Goal: Information Seeking & Learning: Learn about a topic

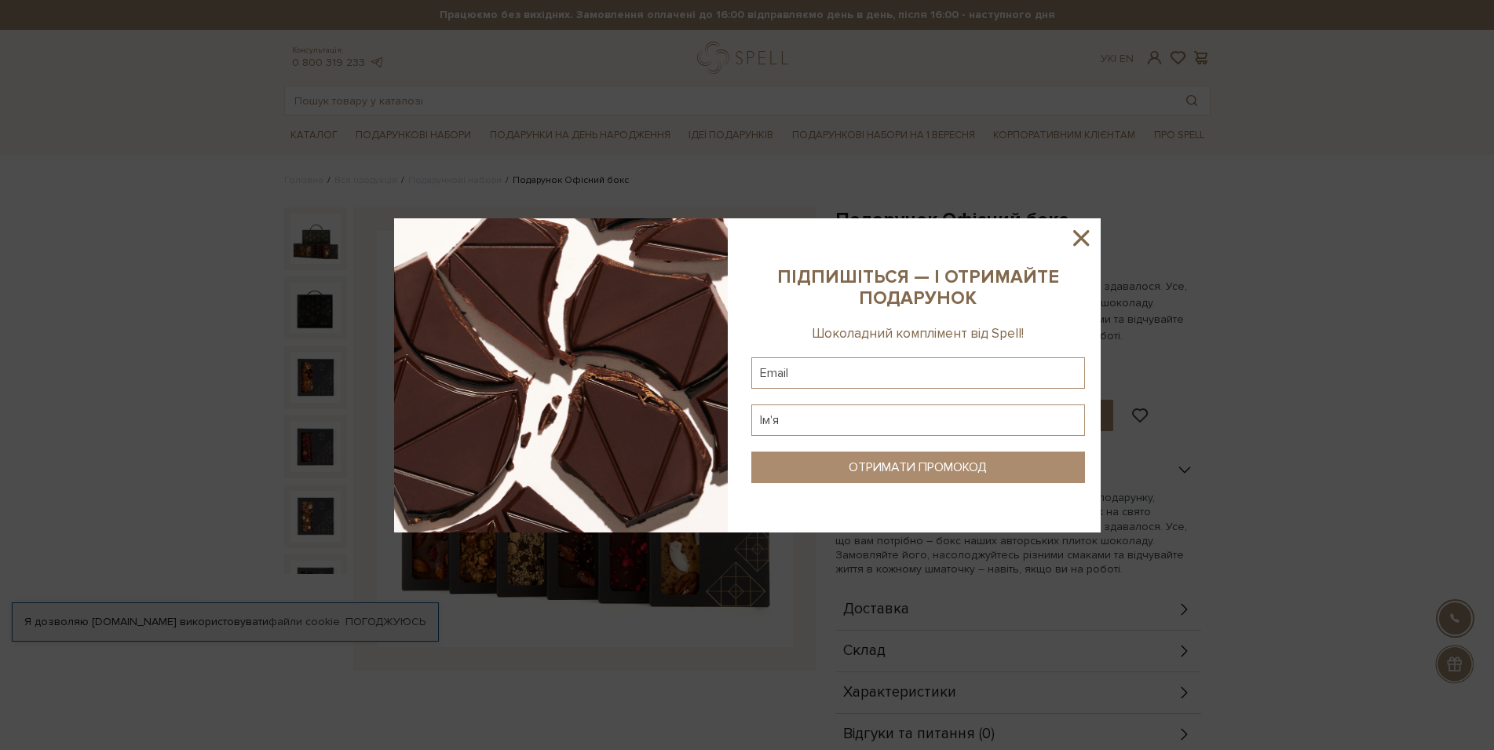
click at [1084, 232] on icon at bounding box center [1081, 238] width 27 height 27
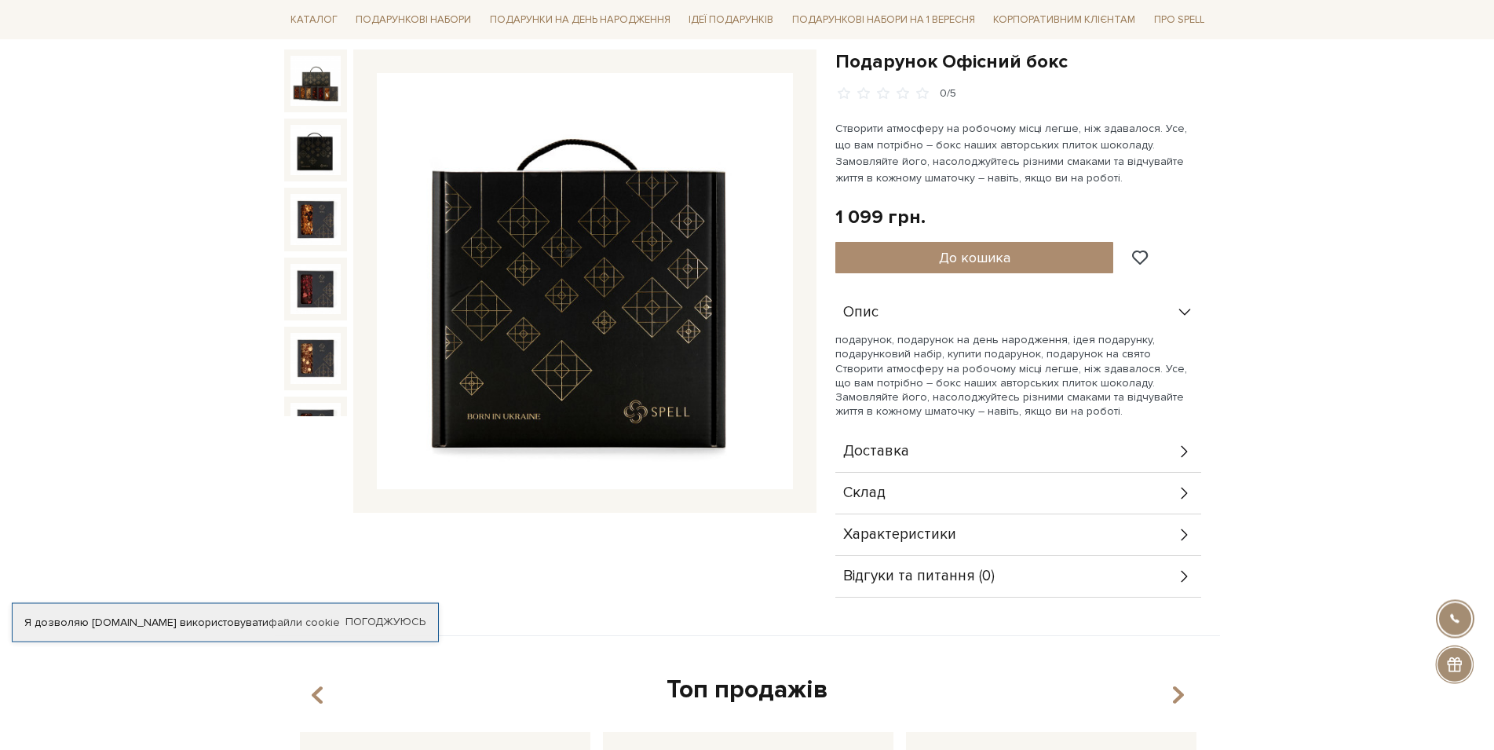
scroll to position [160, 0]
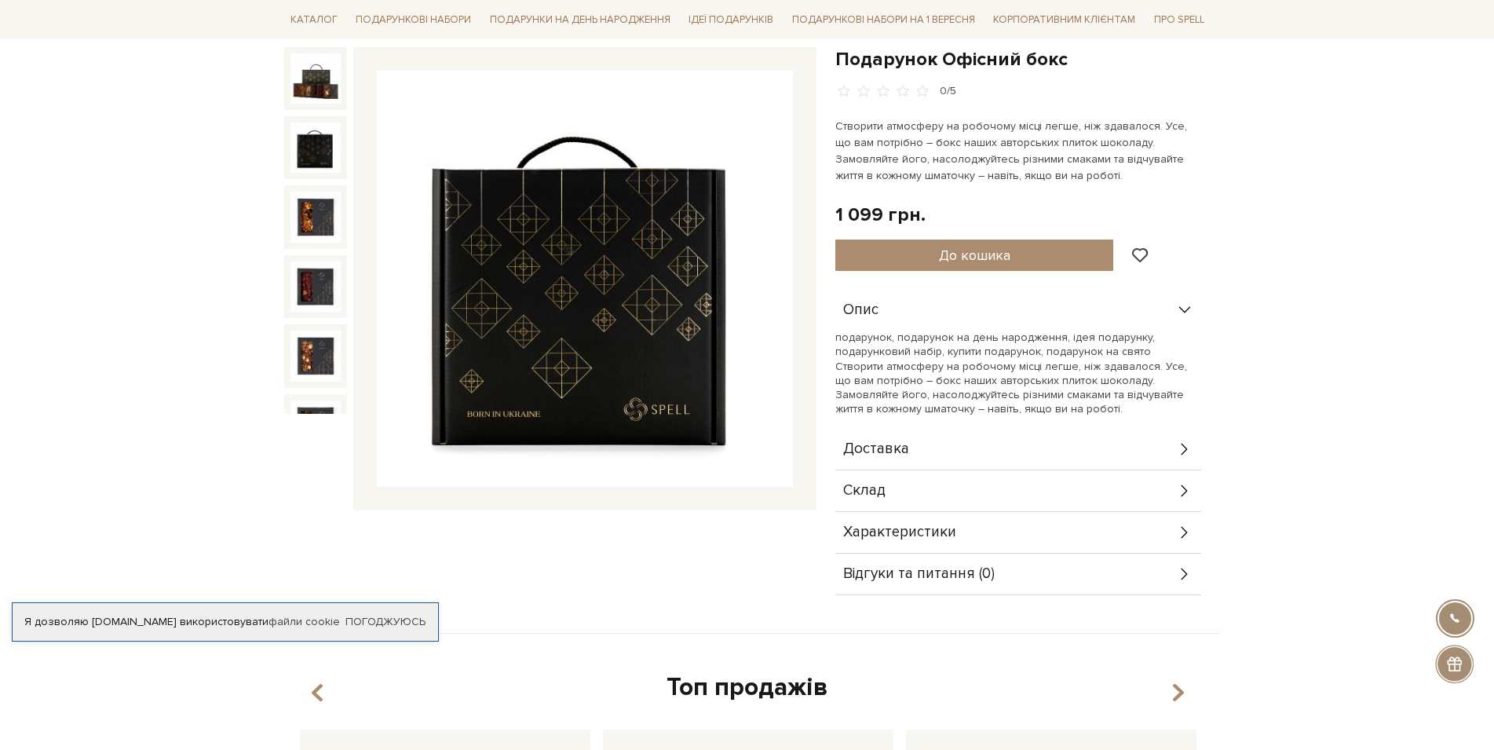
click at [937, 494] on div "Склад" at bounding box center [1018, 490] width 366 height 41
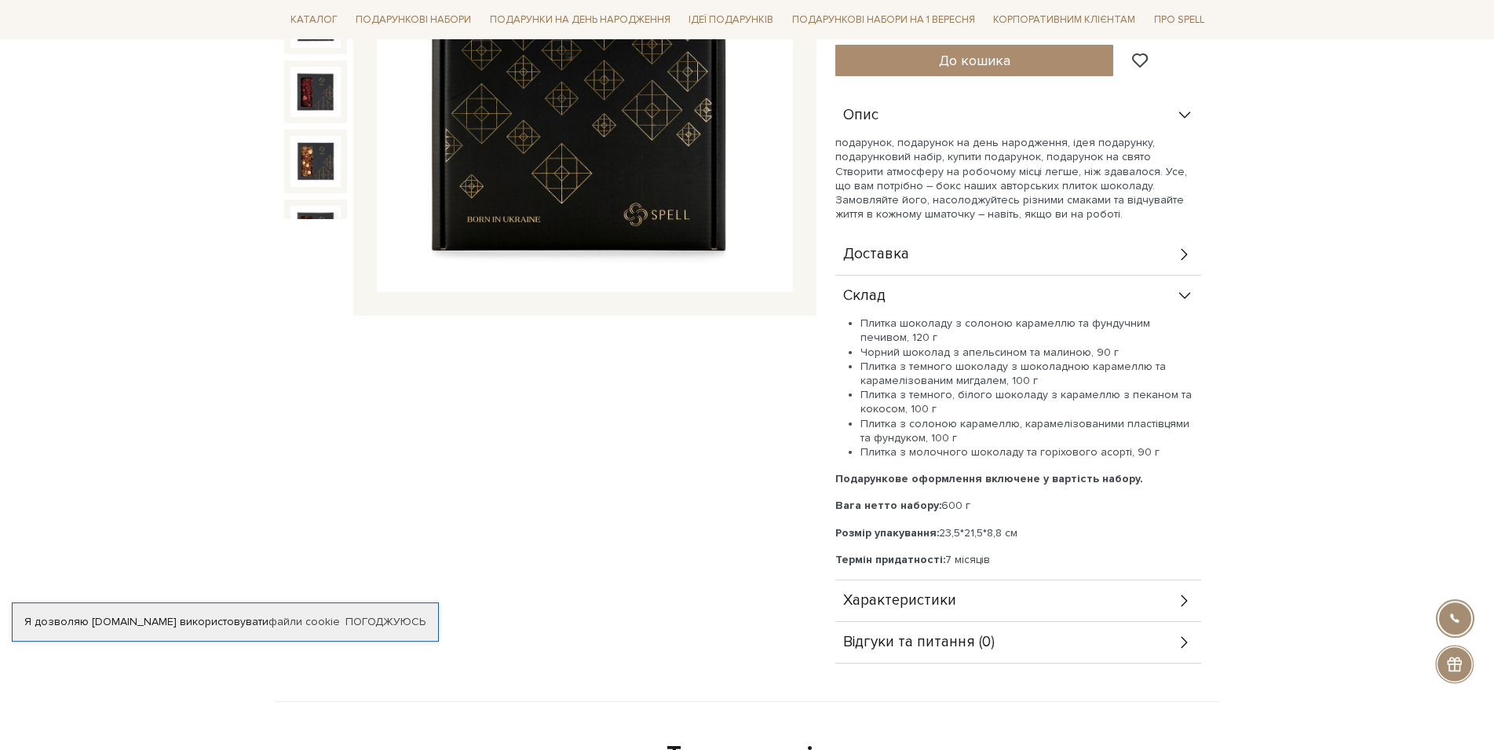
scroll to position [400, 0]
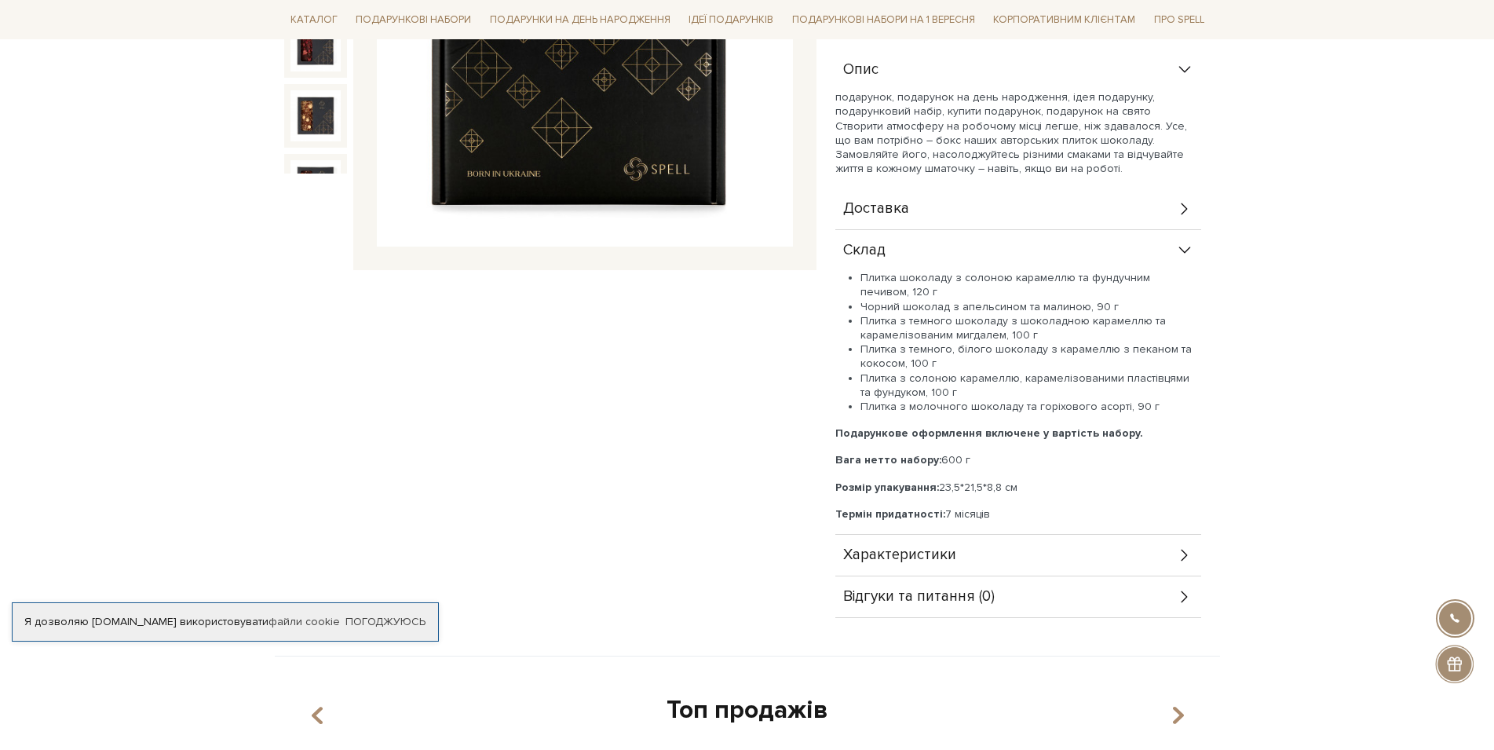
click at [941, 557] on span "Характеристики" at bounding box center [899, 555] width 113 height 14
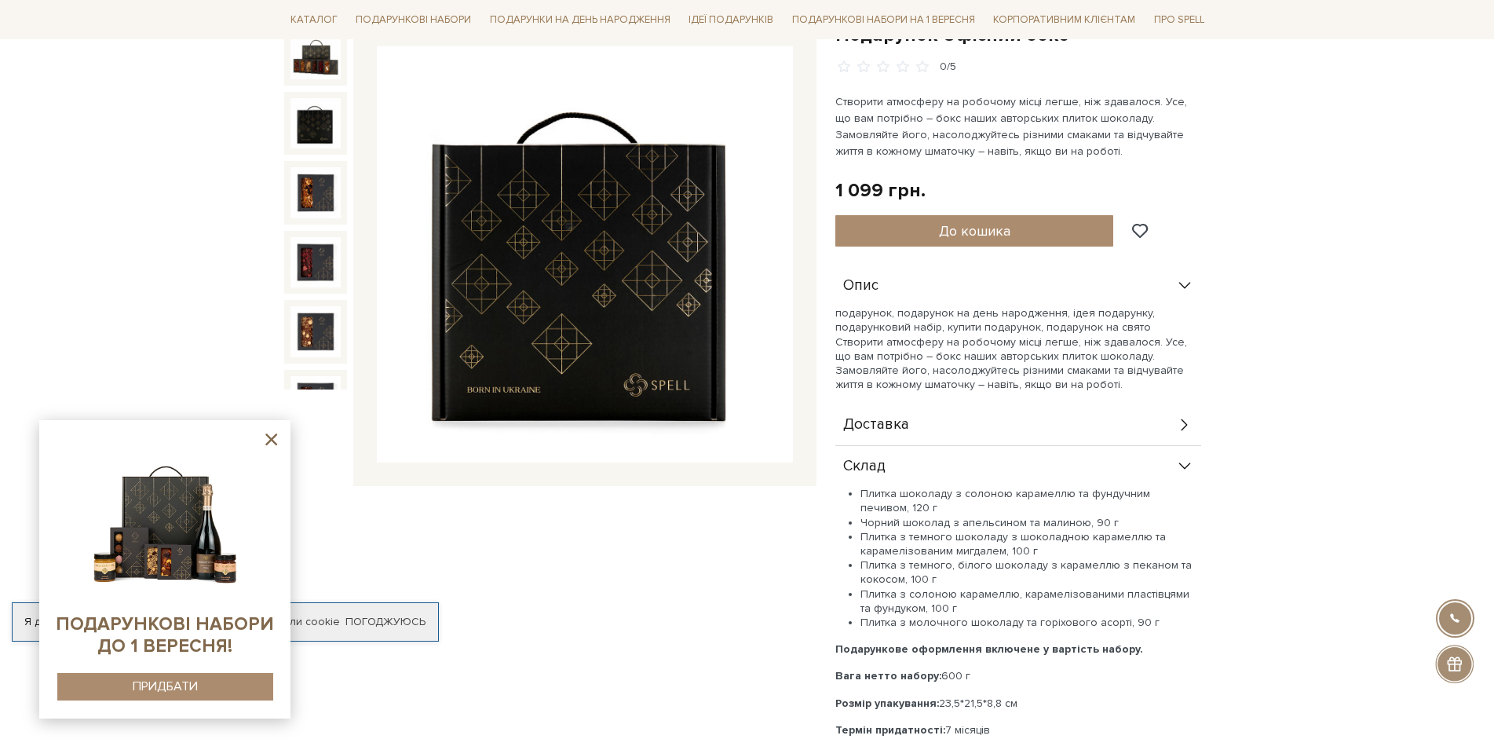
scroll to position [0, 0]
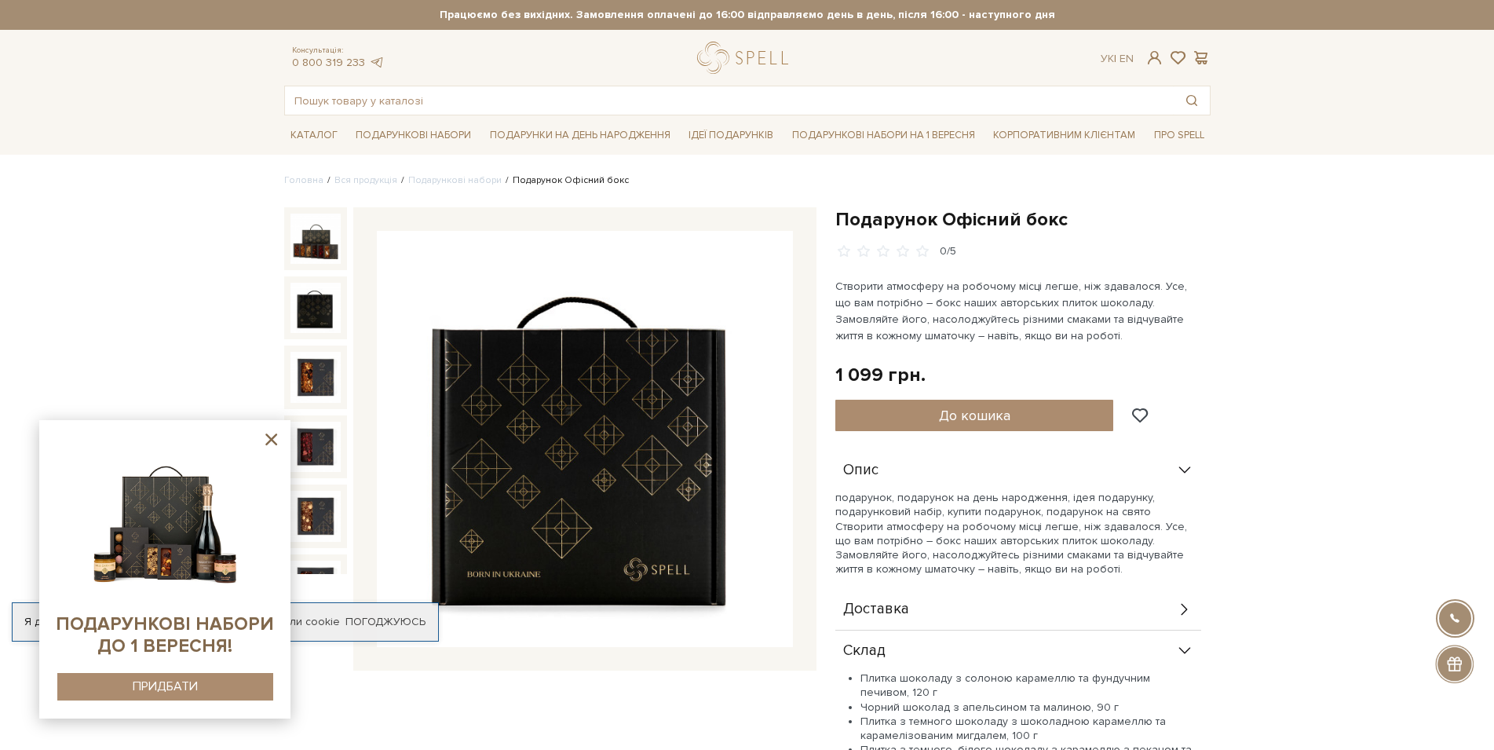
click at [308, 284] on img at bounding box center [316, 308] width 50 height 50
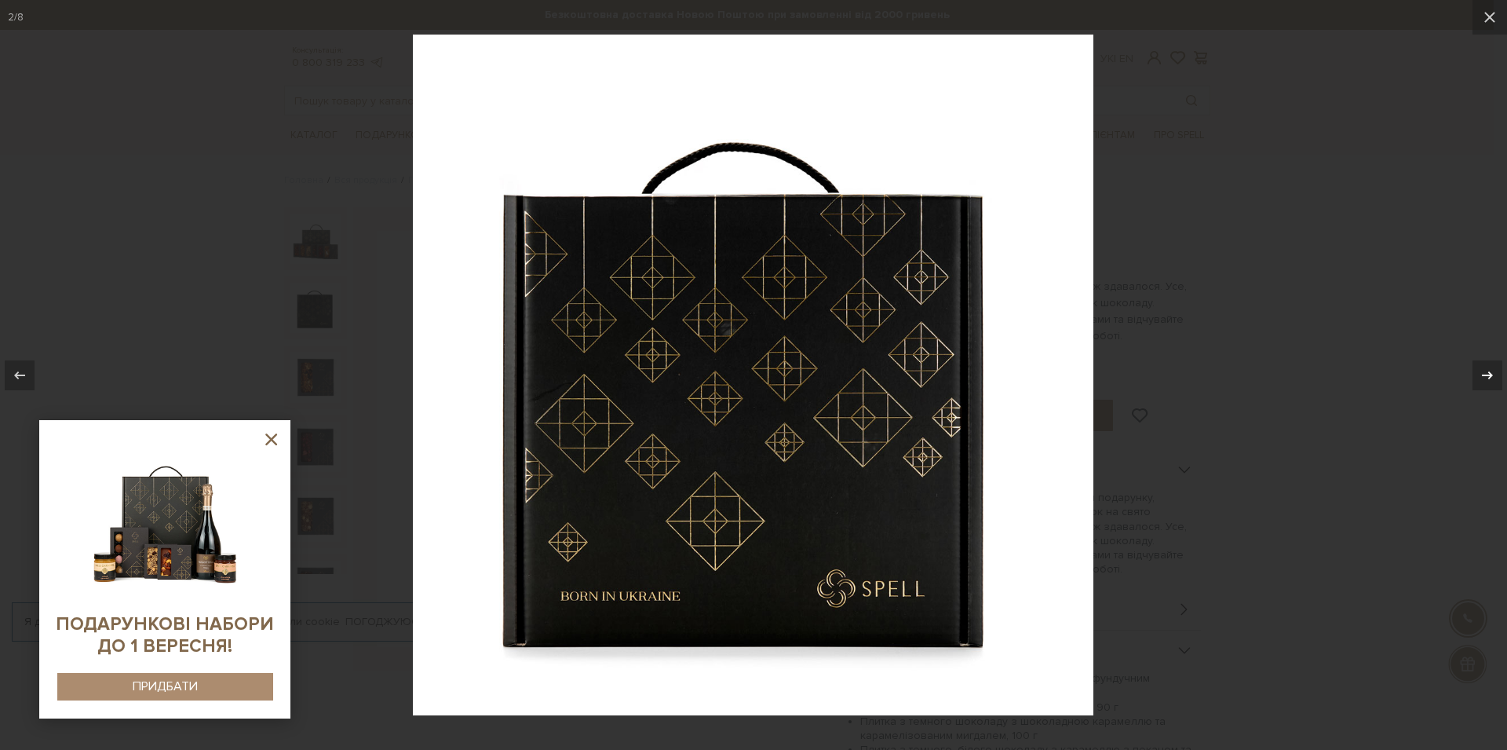
click at [1486, 372] on icon at bounding box center [1487, 375] width 19 height 19
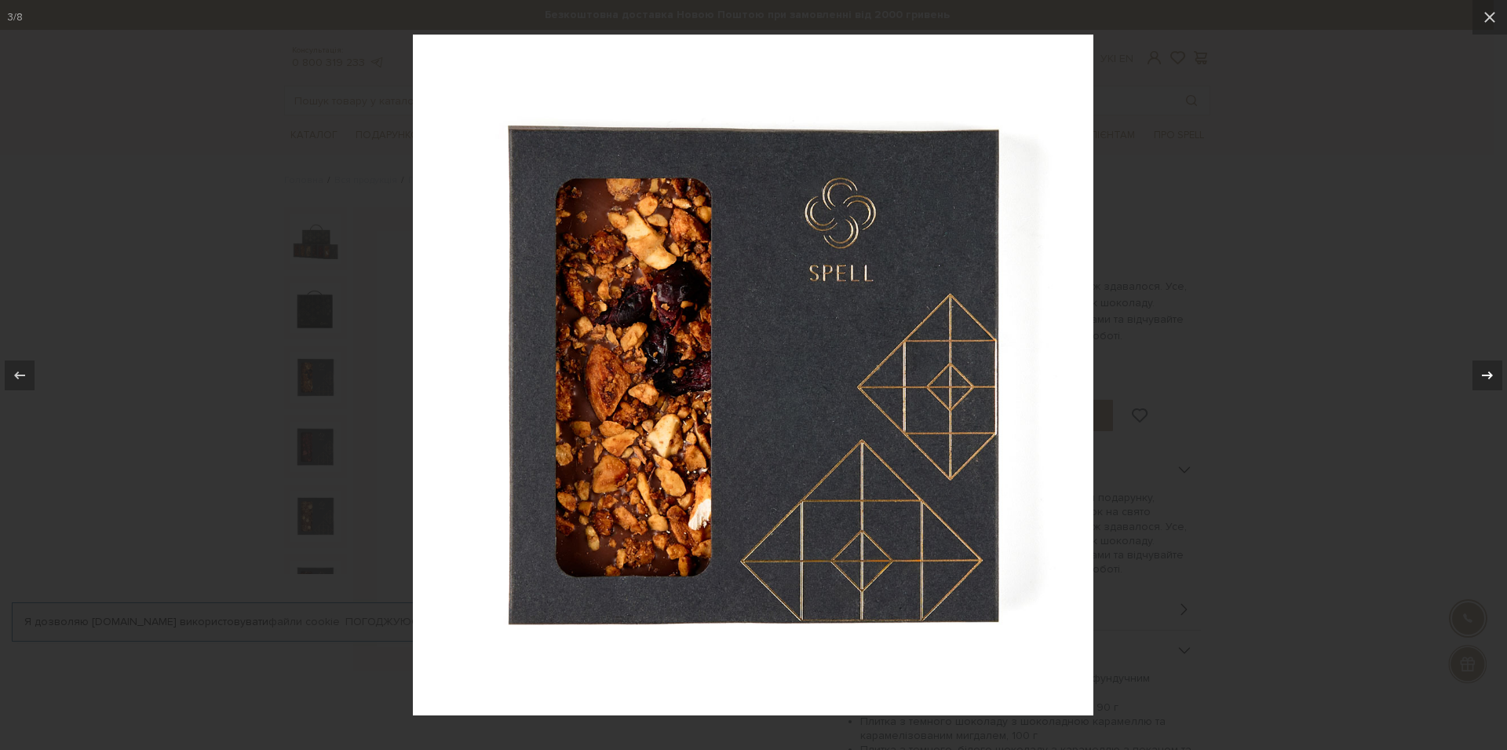
click at [1486, 372] on icon at bounding box center [1487, 375] width 19 height 19
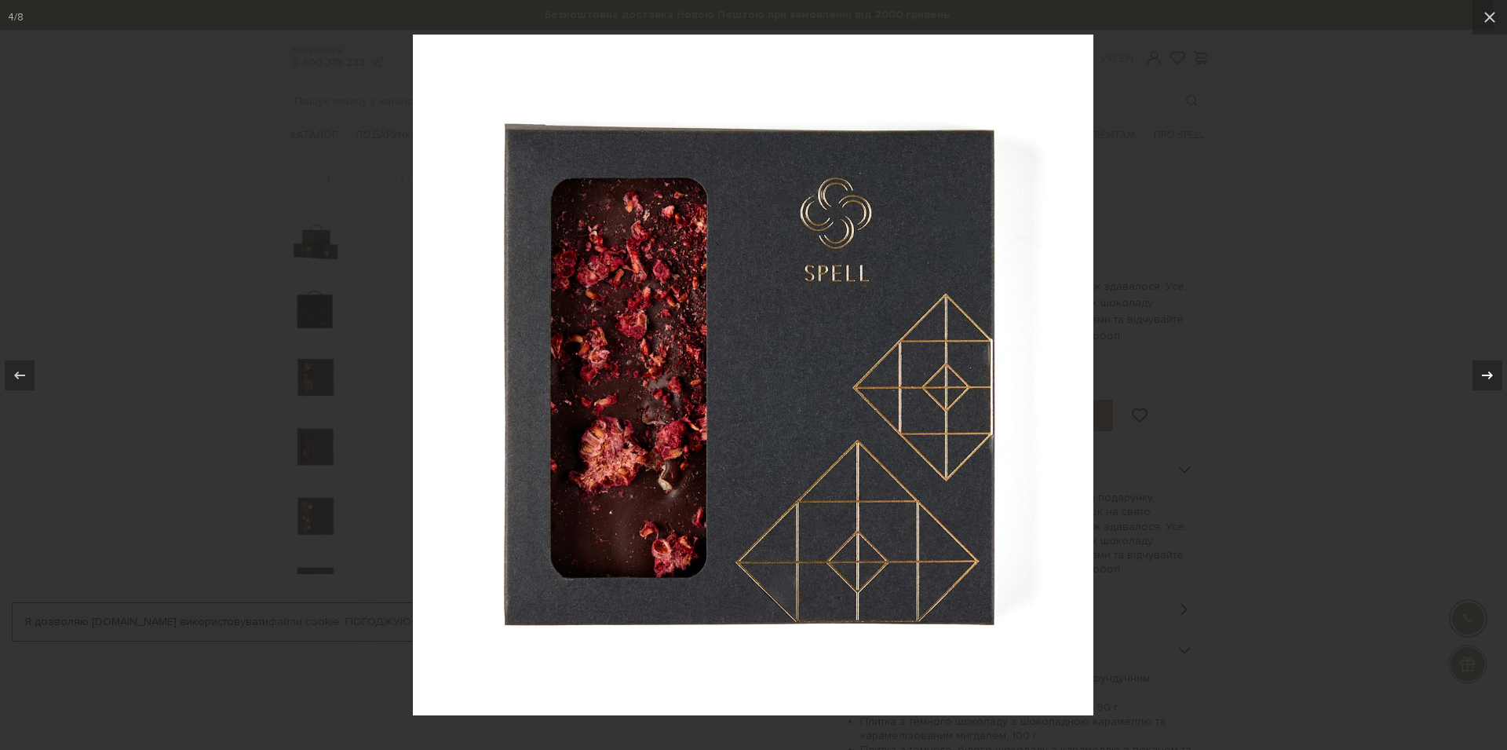
click at [1486, 372] on icon at bounding box center [1487, 375] width 19 height 19
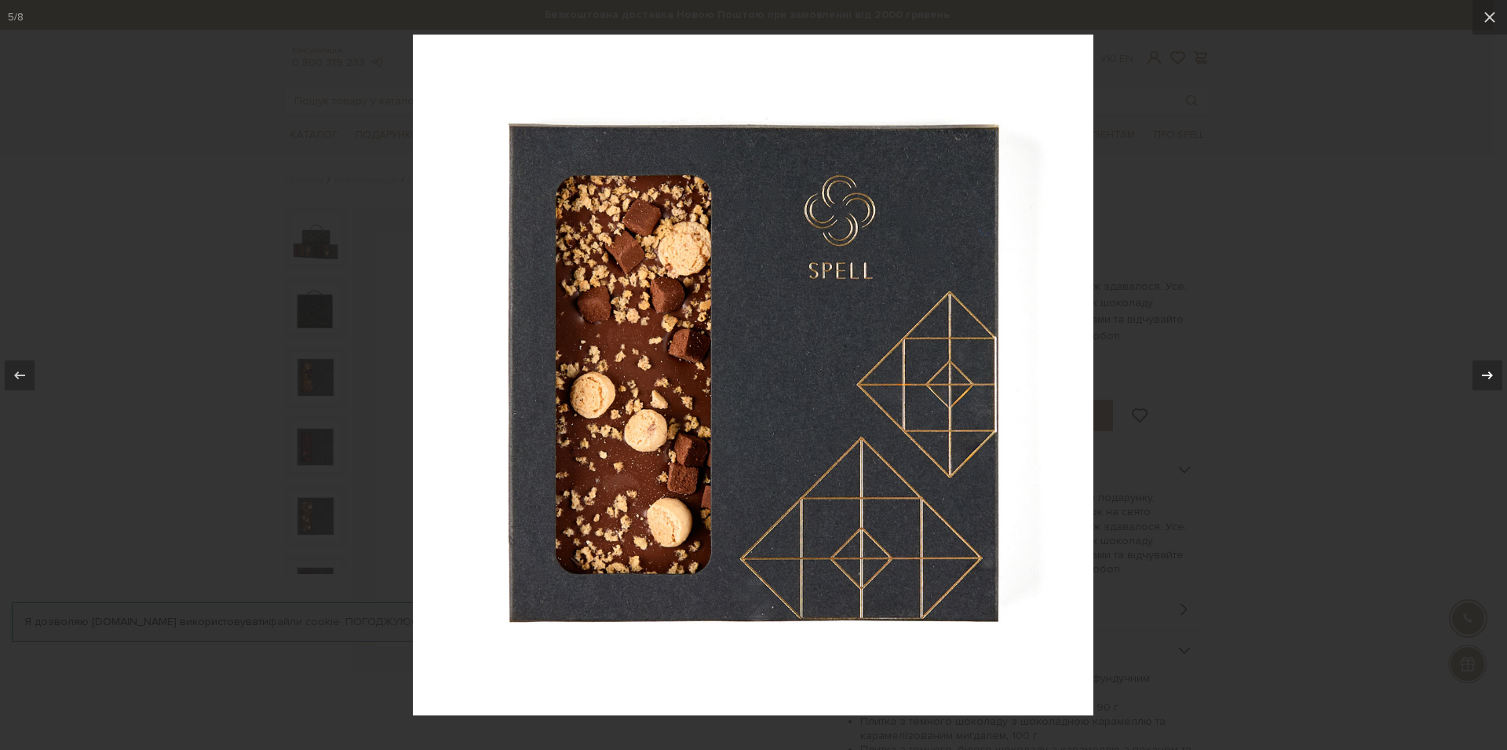
click at [1486, 372] on icon at bounding box center [1487, 375] width 19 height 19
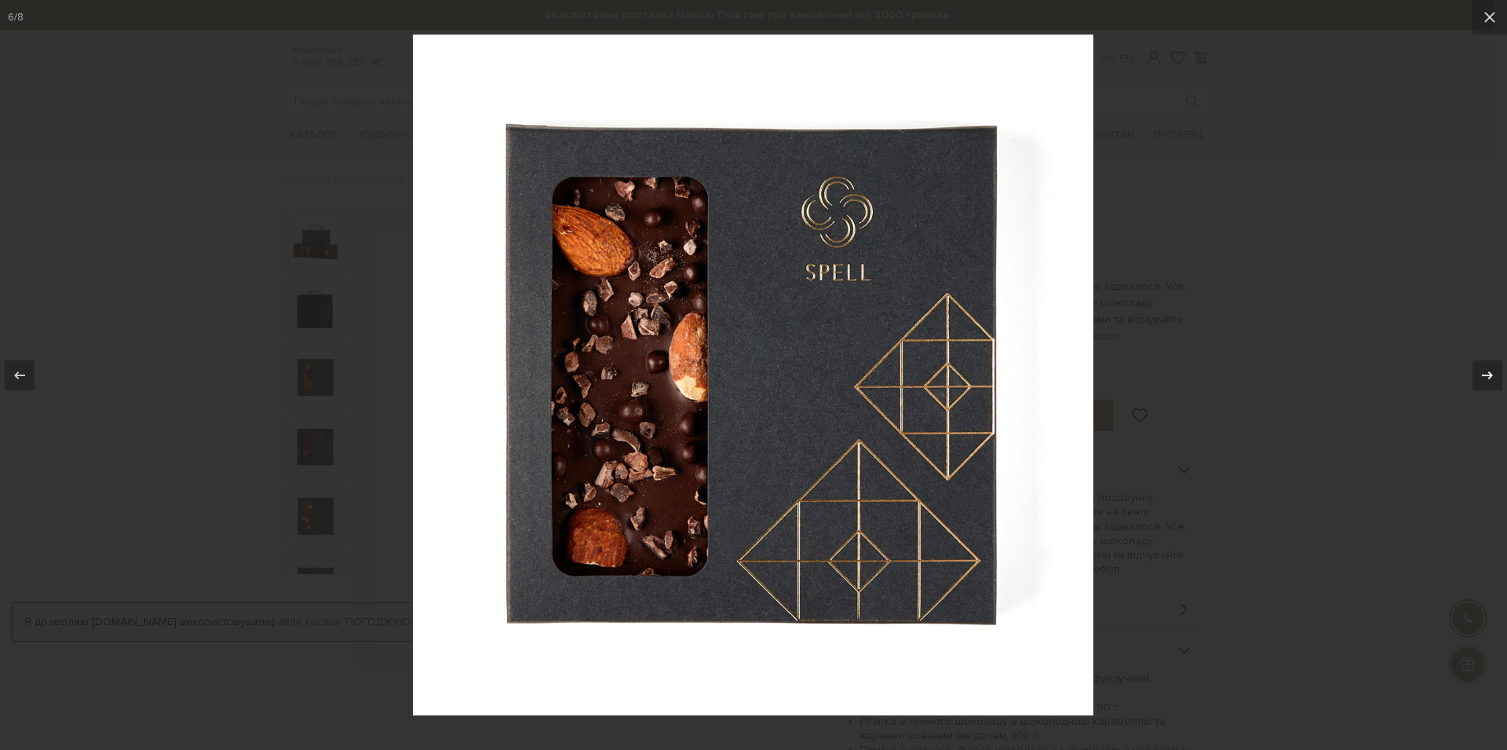
click at [1486, 372] on icon at bounding box center [1487, 375] width 19 height 19
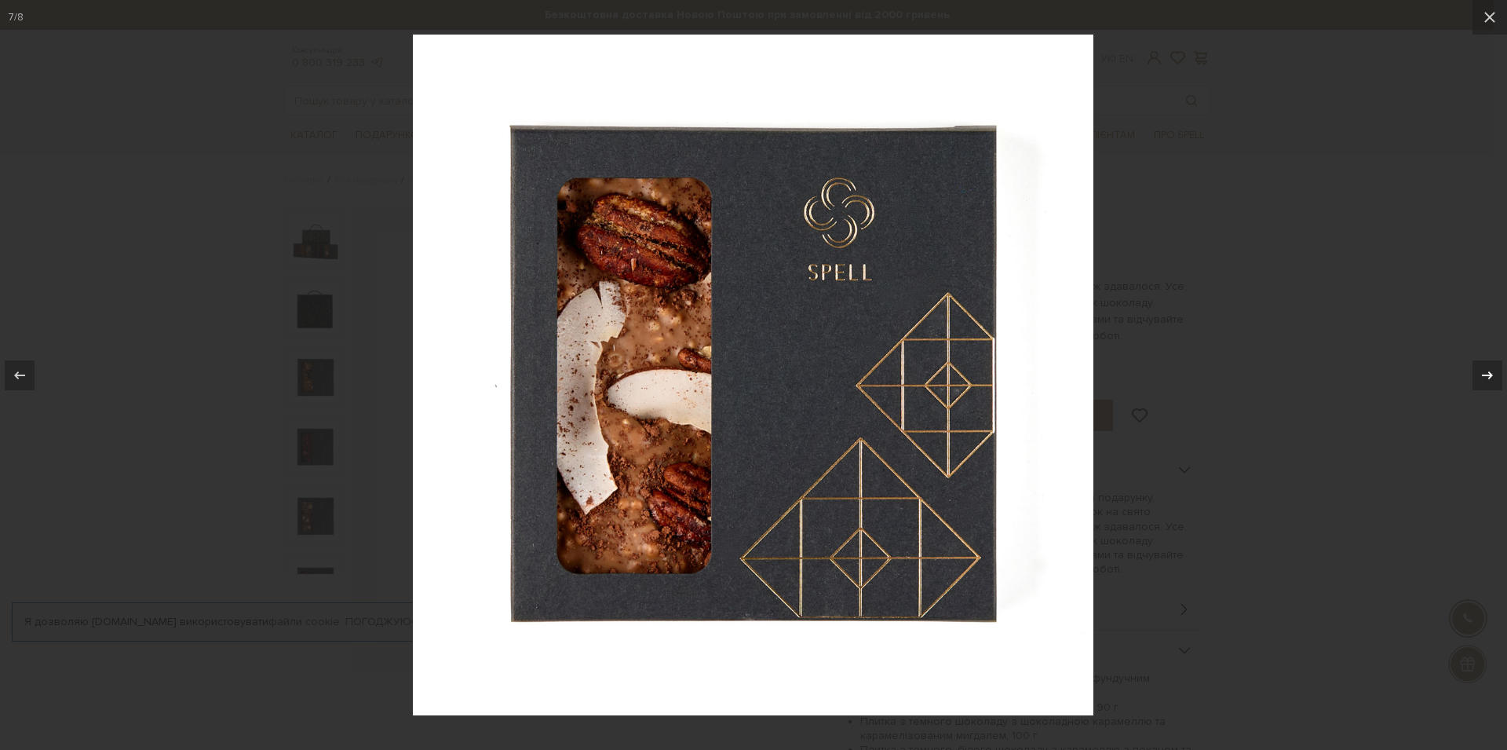
click at [1486, 372] on icon at bounding box center [1487, 375] width 19 height 19
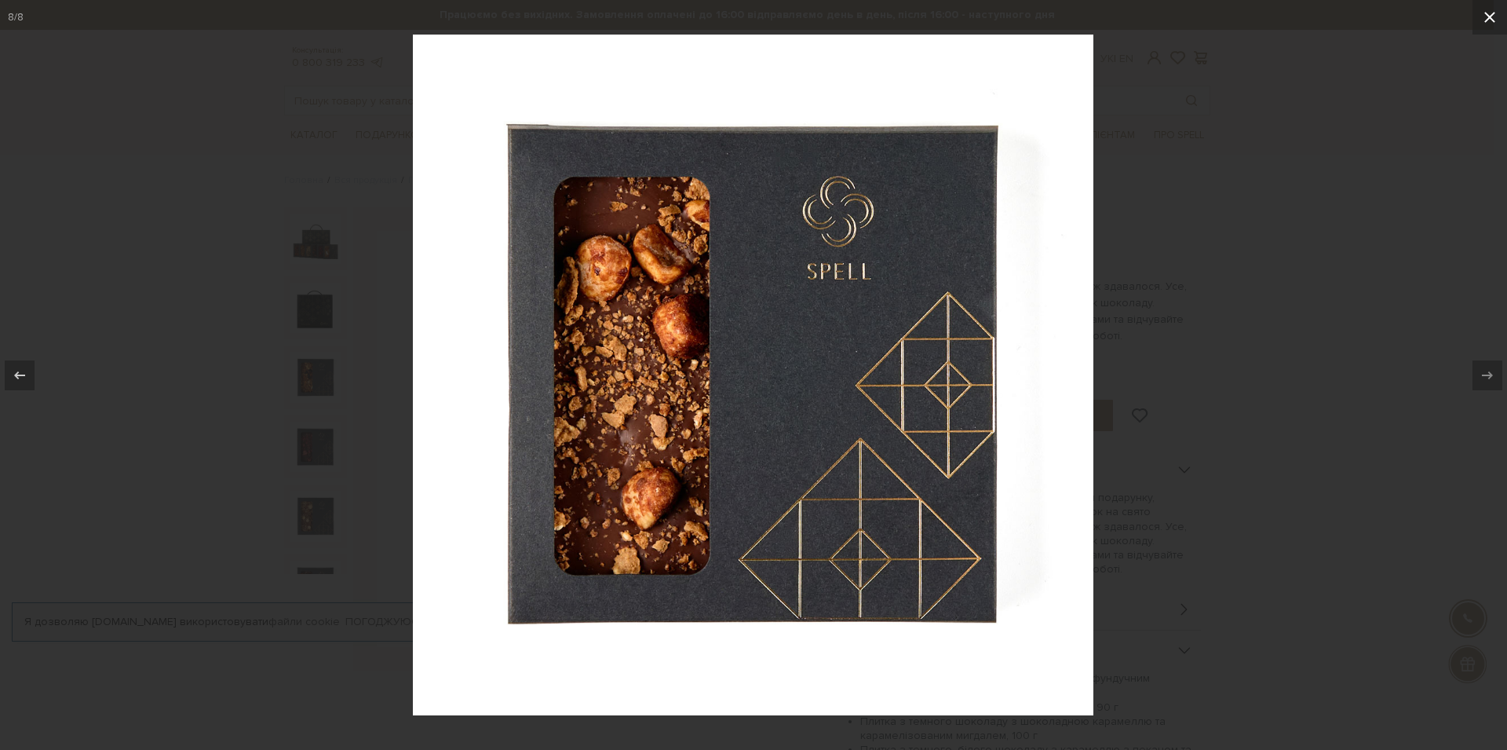
click at [1493, 13] on icon at bounding box center [1490, 17] width 11 height 11
